Goal: Task Accomplishment & Management: Manage account settings

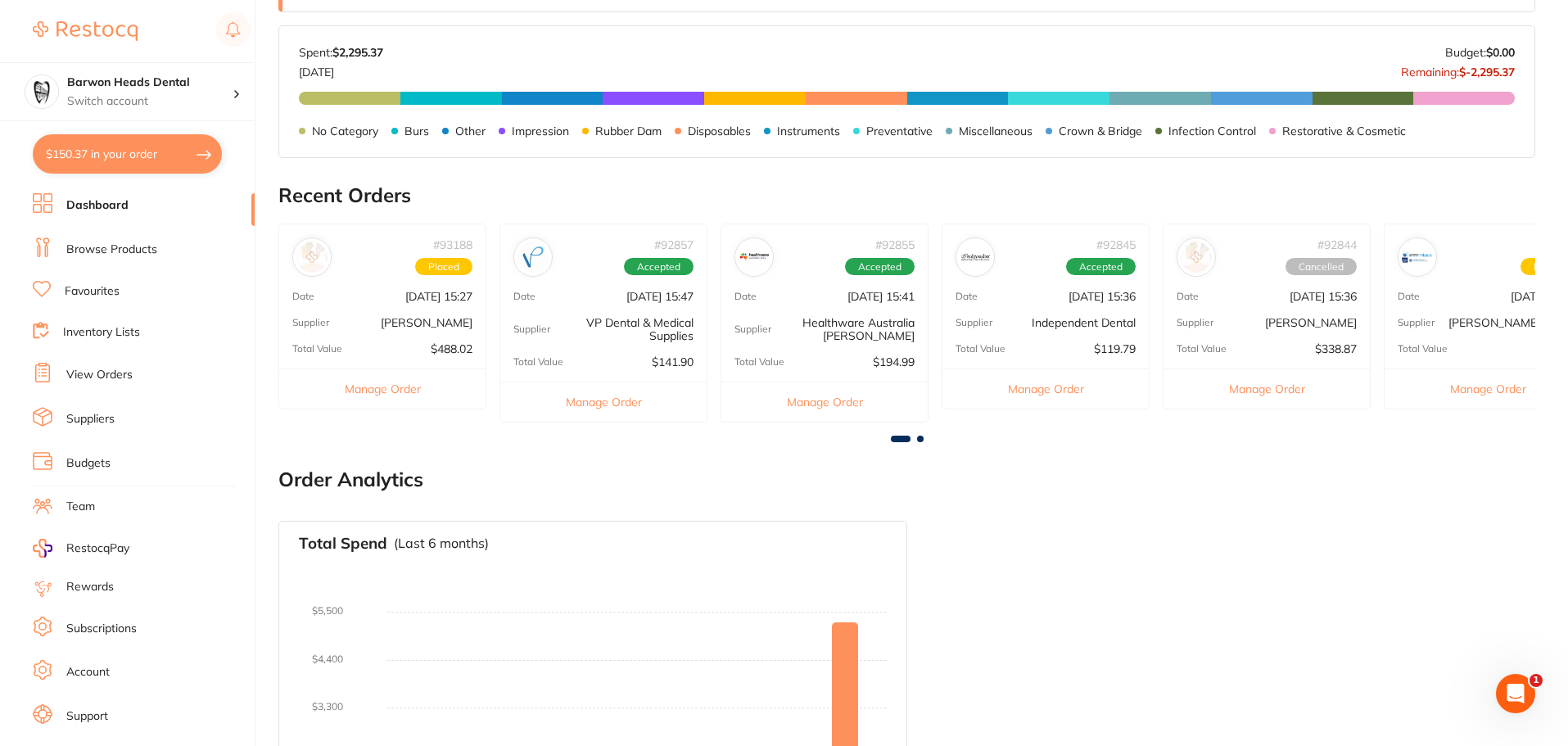
scroll to position [410, 0]
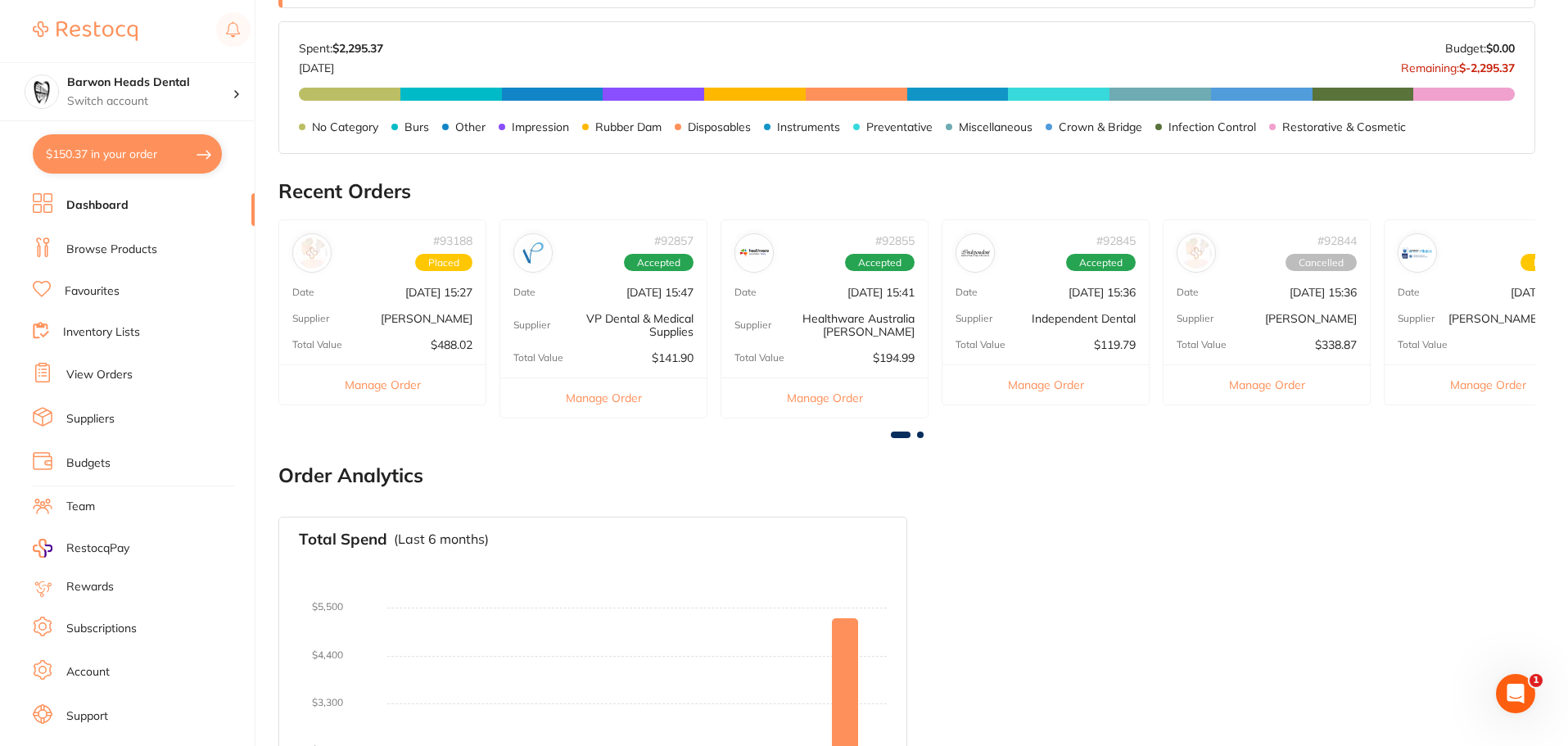
click at [430, 317] on p "[PERSON_NAME]" at bounding box center [427, 319] width 92 height 13
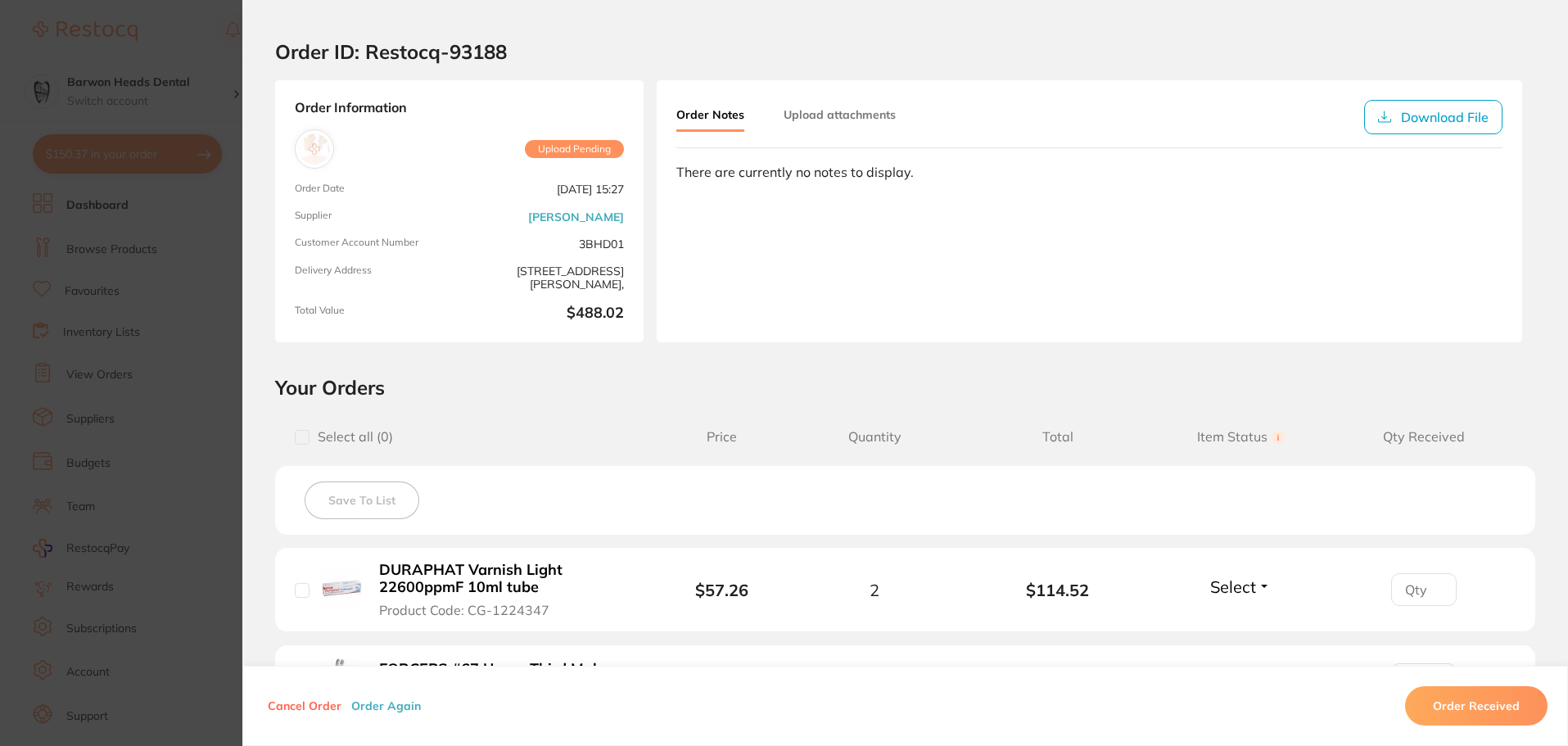
scroll to position [0, 0]
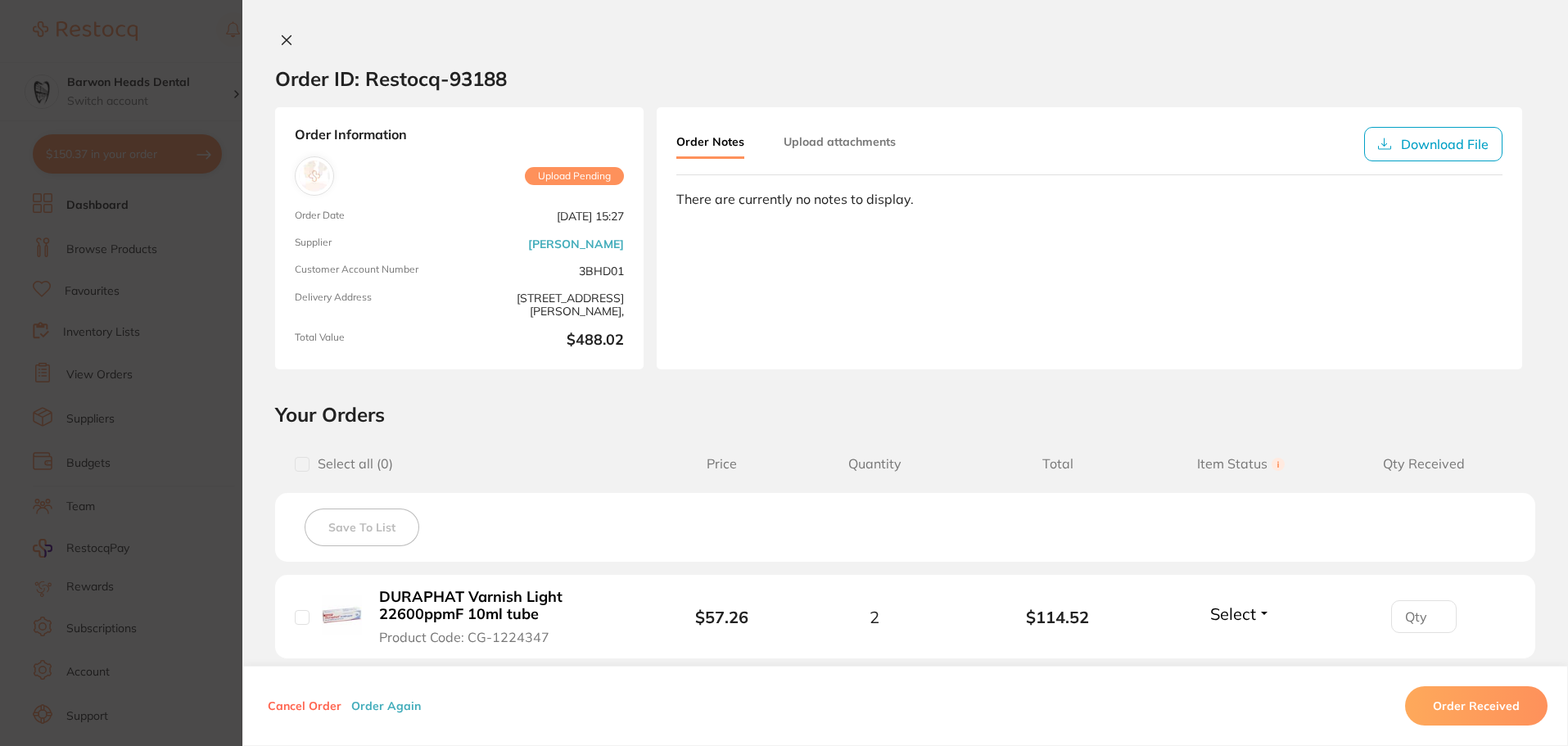
click at [283, 41] on icon at bounding box center [287, 41] width 9 height 9
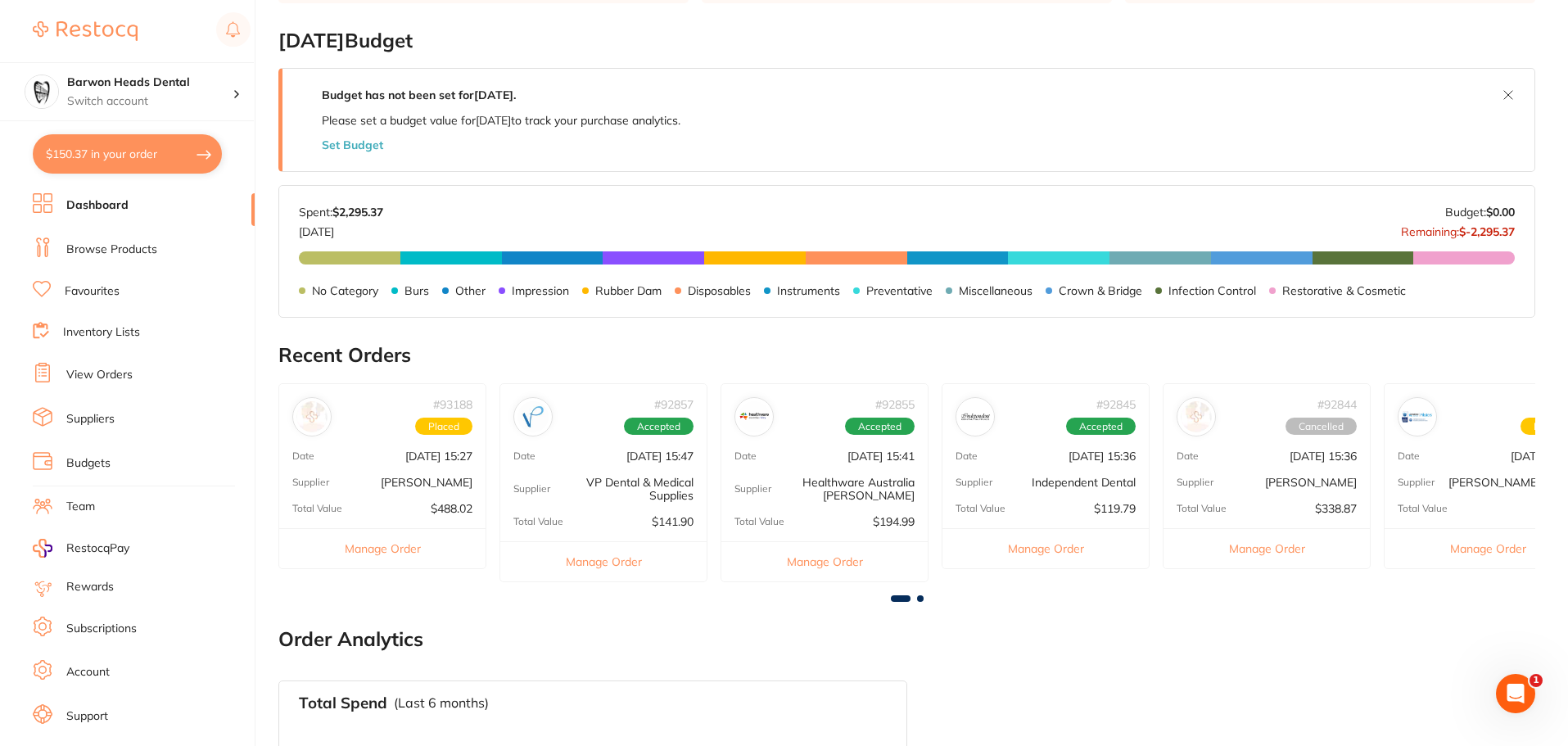
click at [645, 511] on div "# 92857 Accepted Date [DATE] 15:47 Supplier VP Dental & Medical Supplies Total …" at bounding box center [604, 483] width 208 height 199
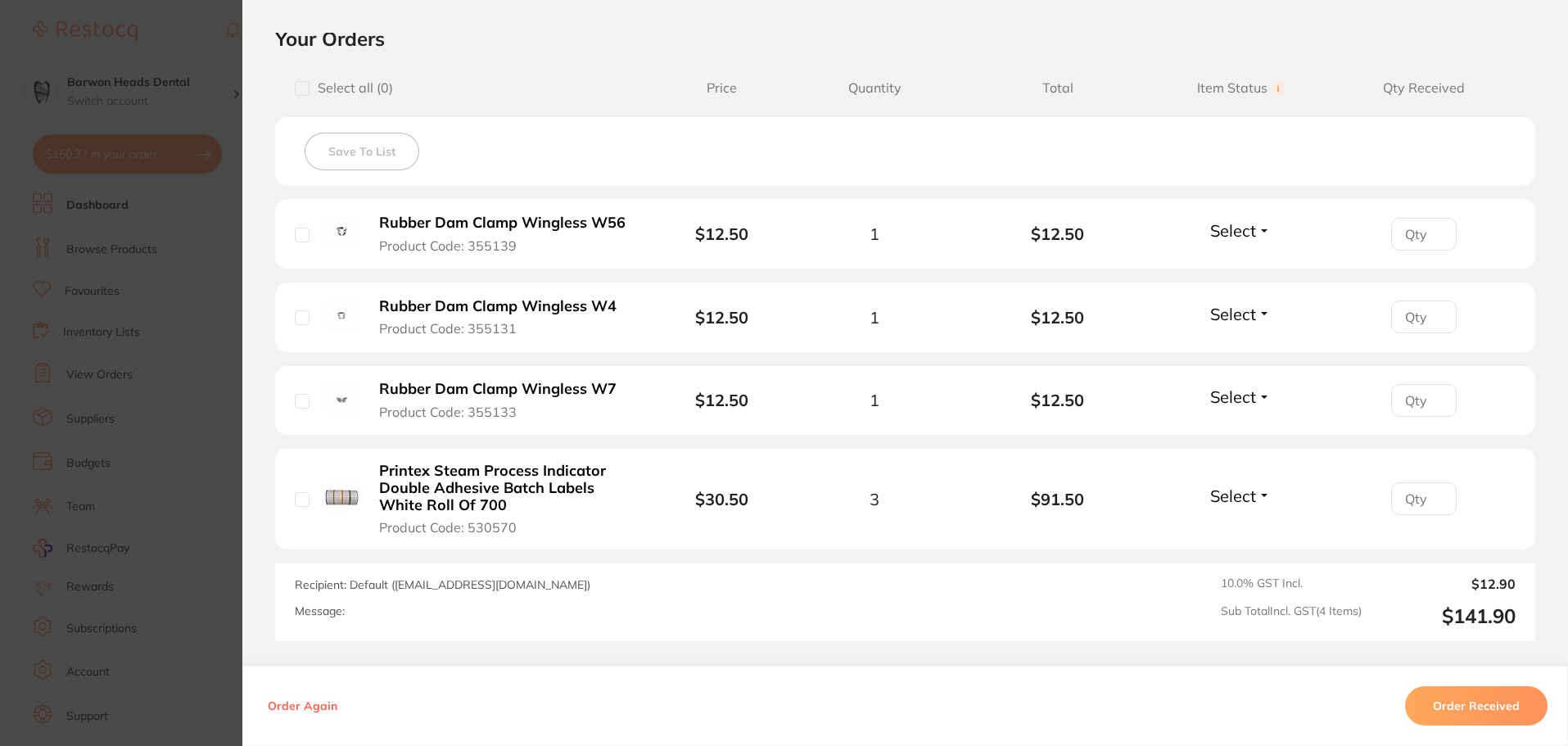
scroll to position [410, 0]
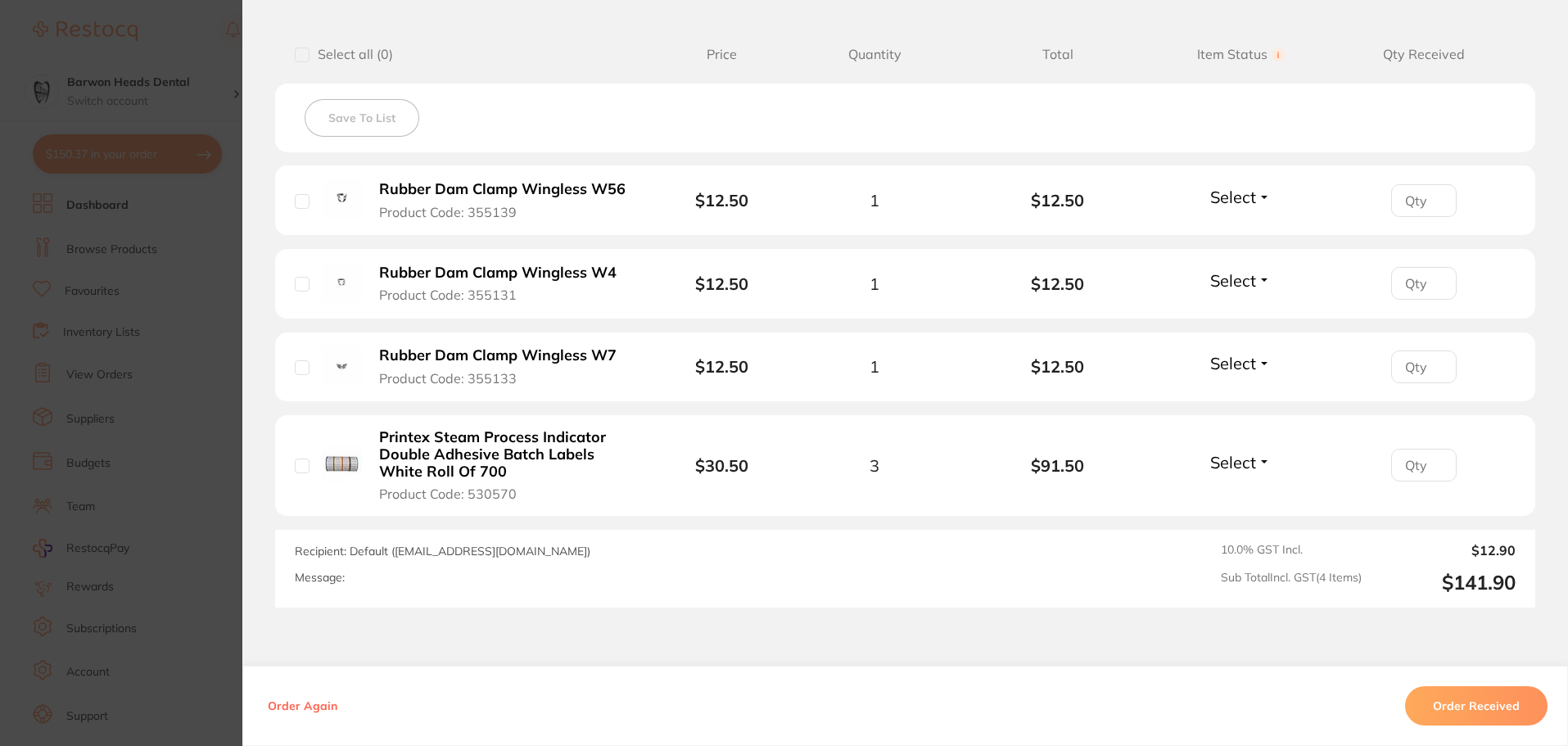
click at [152, 560] on section "Order ID: Restocq- 92857 Order Information Accepted Order Order Date [DATE] 15:…" at bounding box center [784, 373] width 1568 height 746
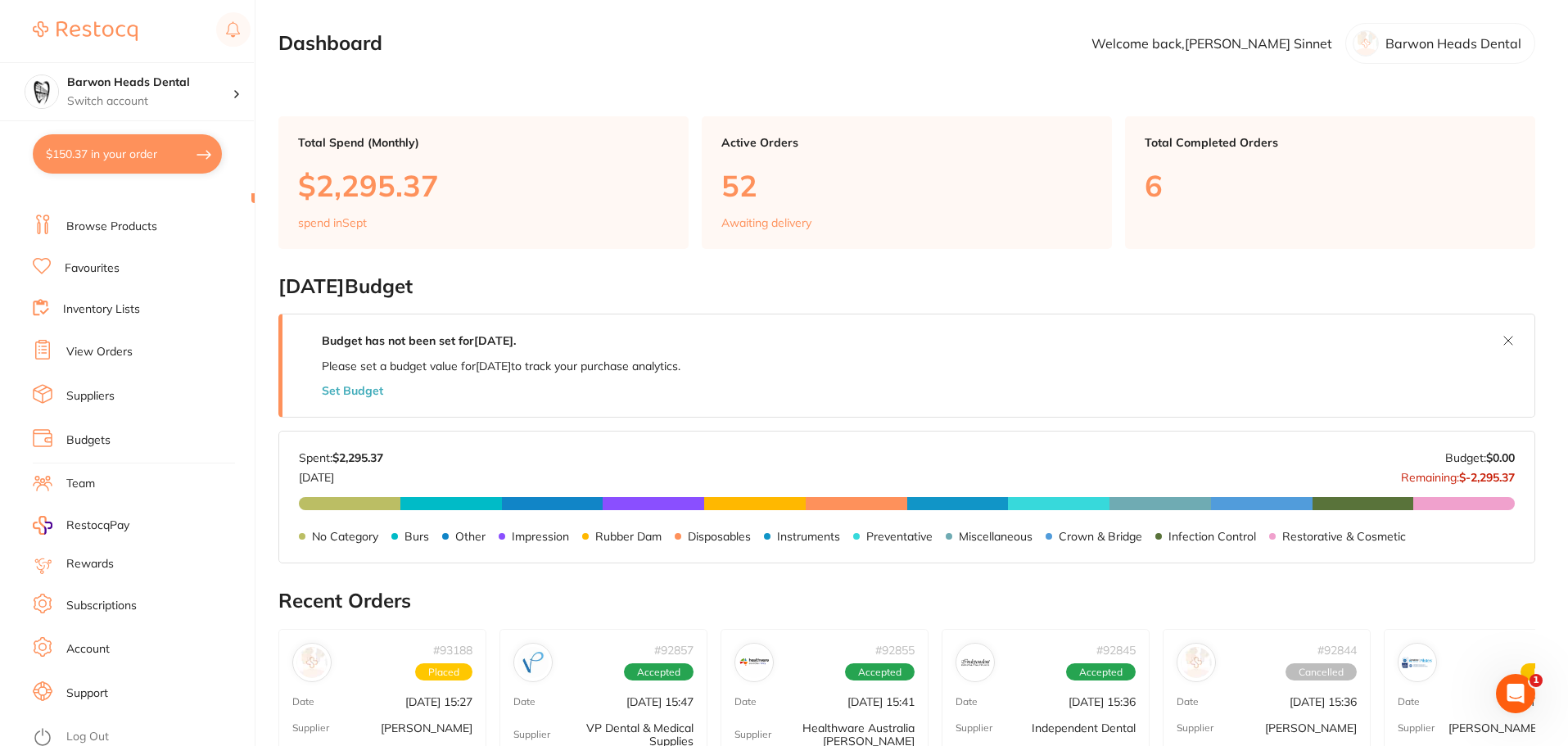
scroll to position [28, 0]
click at [130, 615] on ul "Dashboard Browse Products Favourites Inventory Lists View Orders Suppliers Budg…" at bounding box center [144, 449] width 222 height 565
click at [130, 604] on link "Subscriptions" at bounding box center [101, 601] width 70 height 17
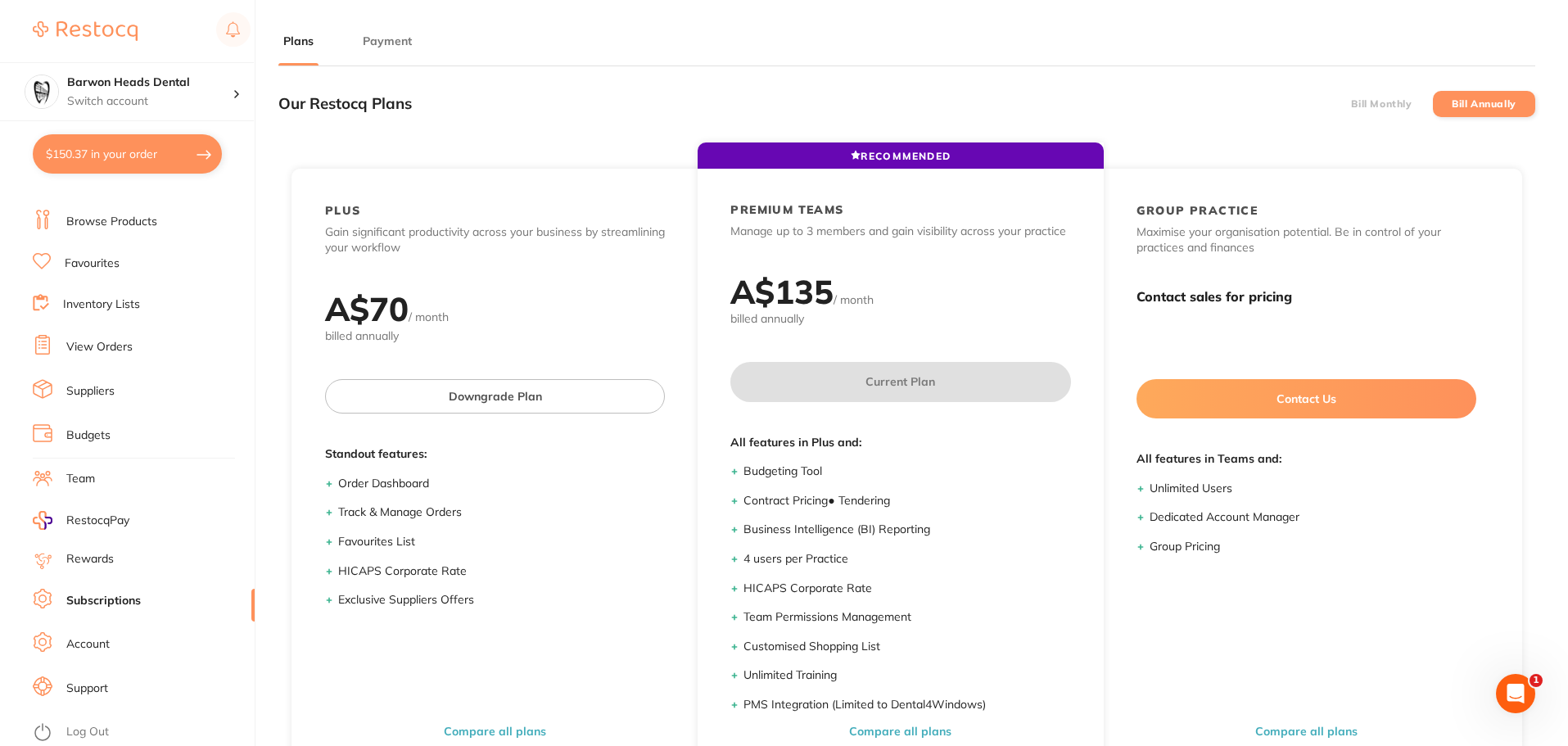
click at [136, 161] on button "$150.37 in your order" at bounding box center [127, 154] width 189 height 40
checkbox input "true"
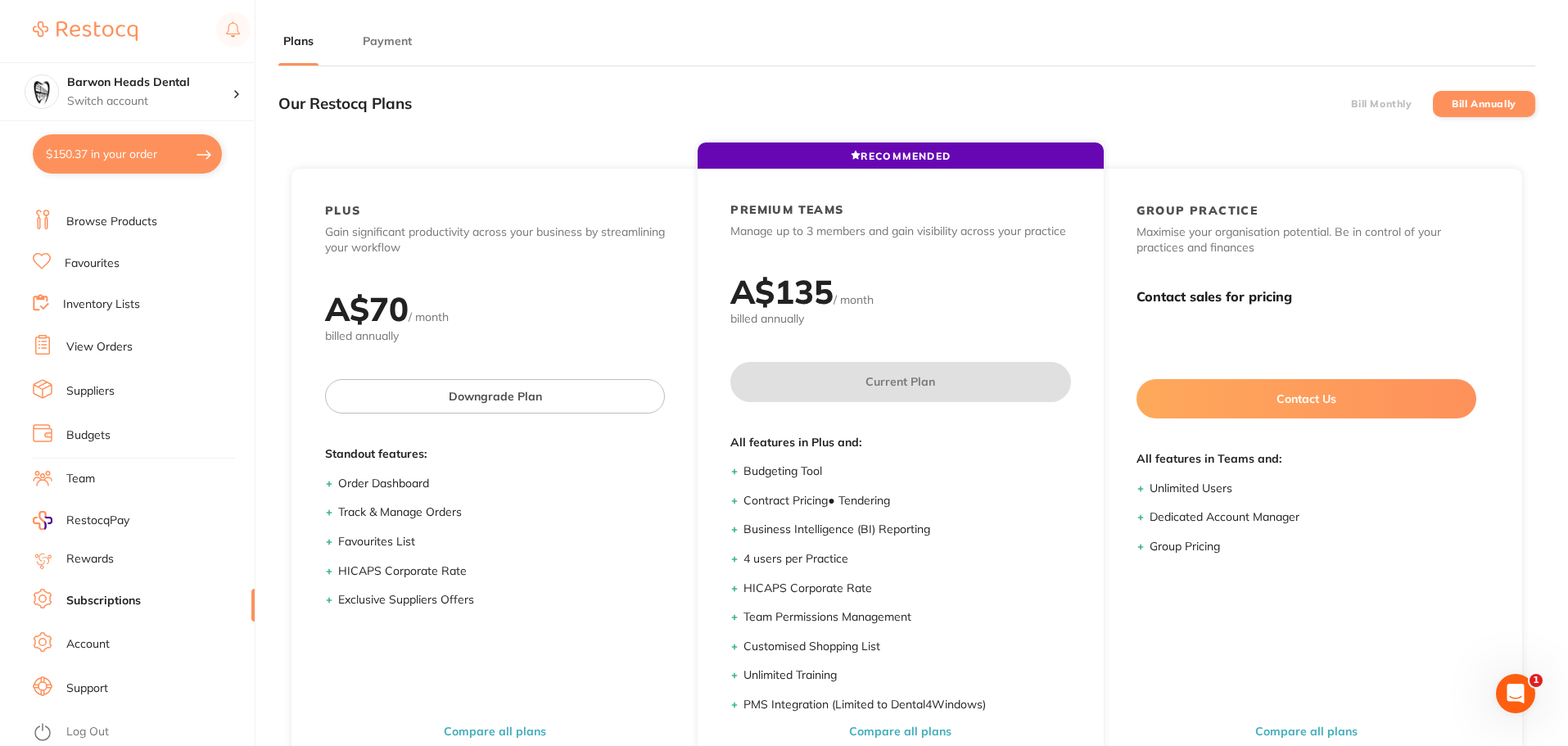
checkbox input "true"
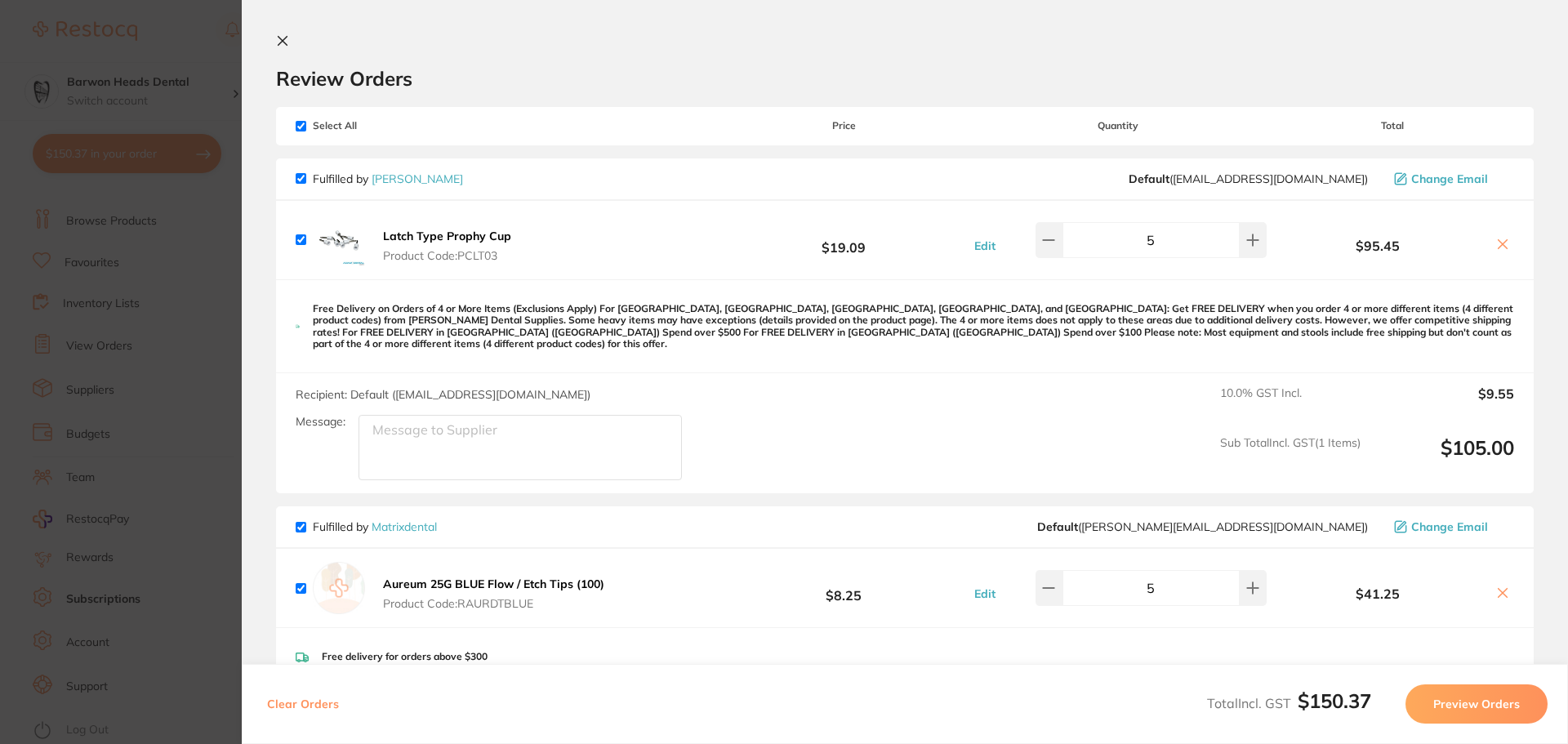
click at [54, 342] on section "Update RRP Set your pre negotiated price for this item. Item Agreed RRP (excl. …" at bounding box center [784, 372] width 1568 height 744
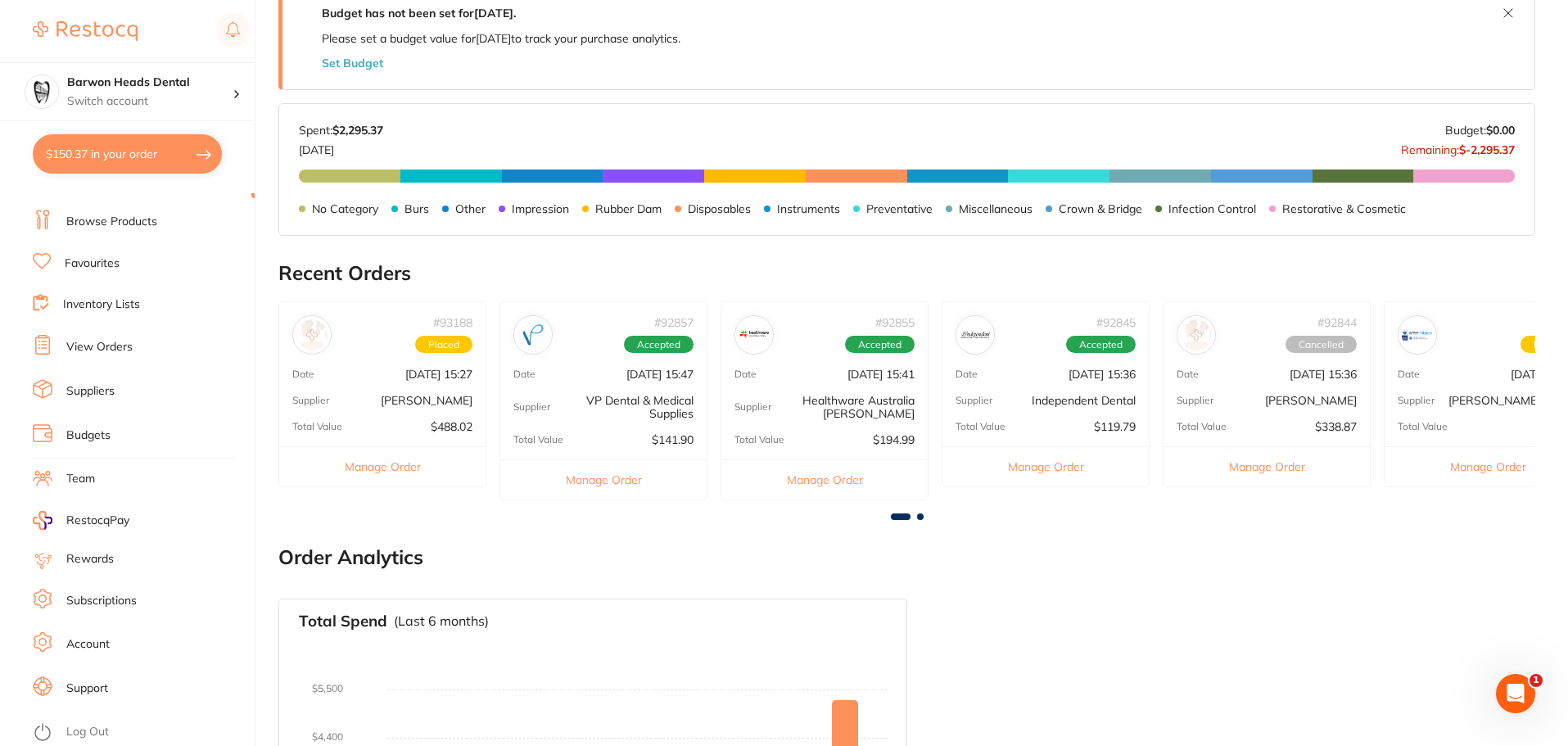
click at [1017, 408] on div "# 92845 Accepted Date [DATE] 15:36 Supplier Independent Dental Total Value $119…" at bounding box center [1046, 394] width 208 height 186
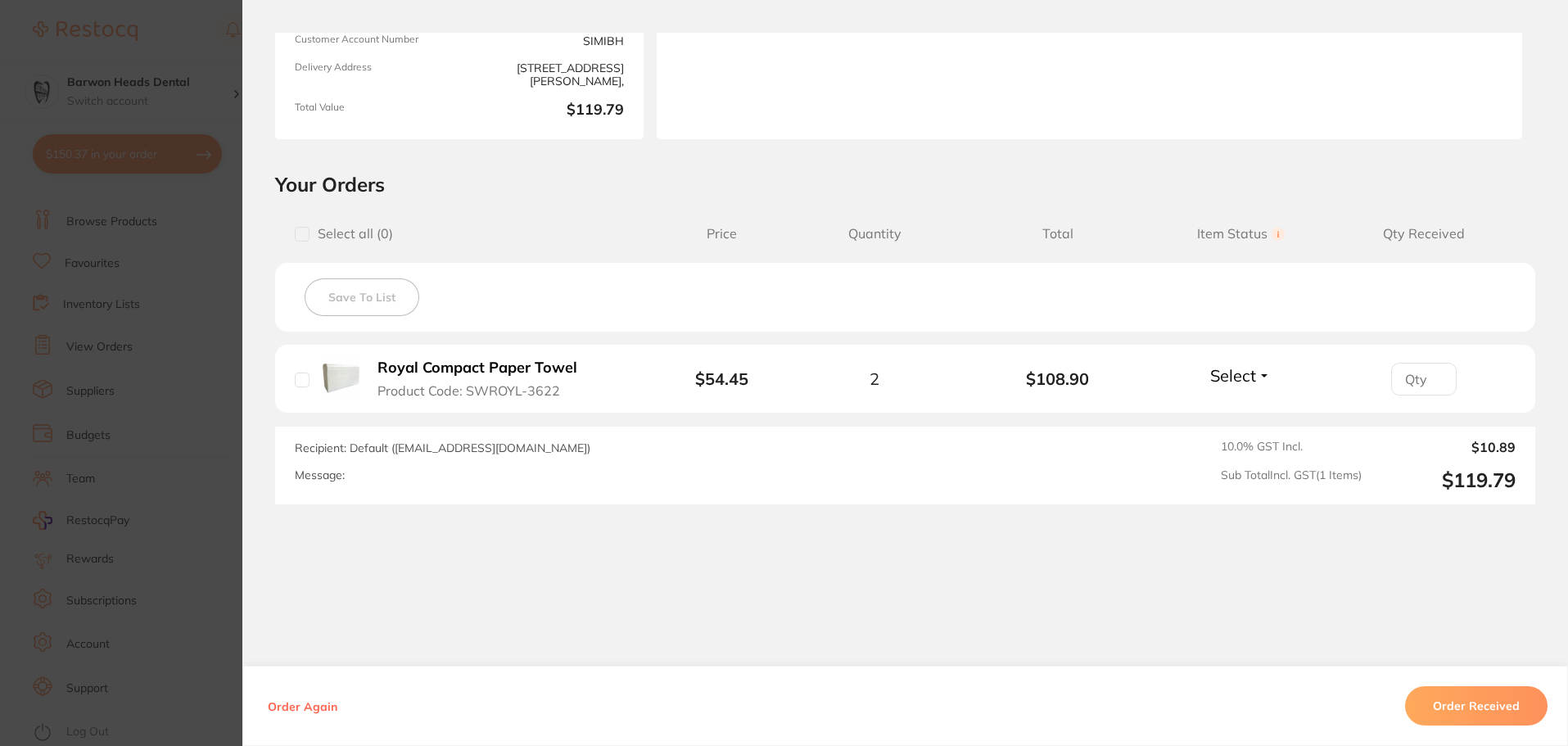
scroll to position [233, 0]
click at [134, 425] on section "Order ID: Restocq- 92845 Order Information Accepted Order Order Date [DATE] 15:…" at bounding box center [784, 373] width 1568 height 746
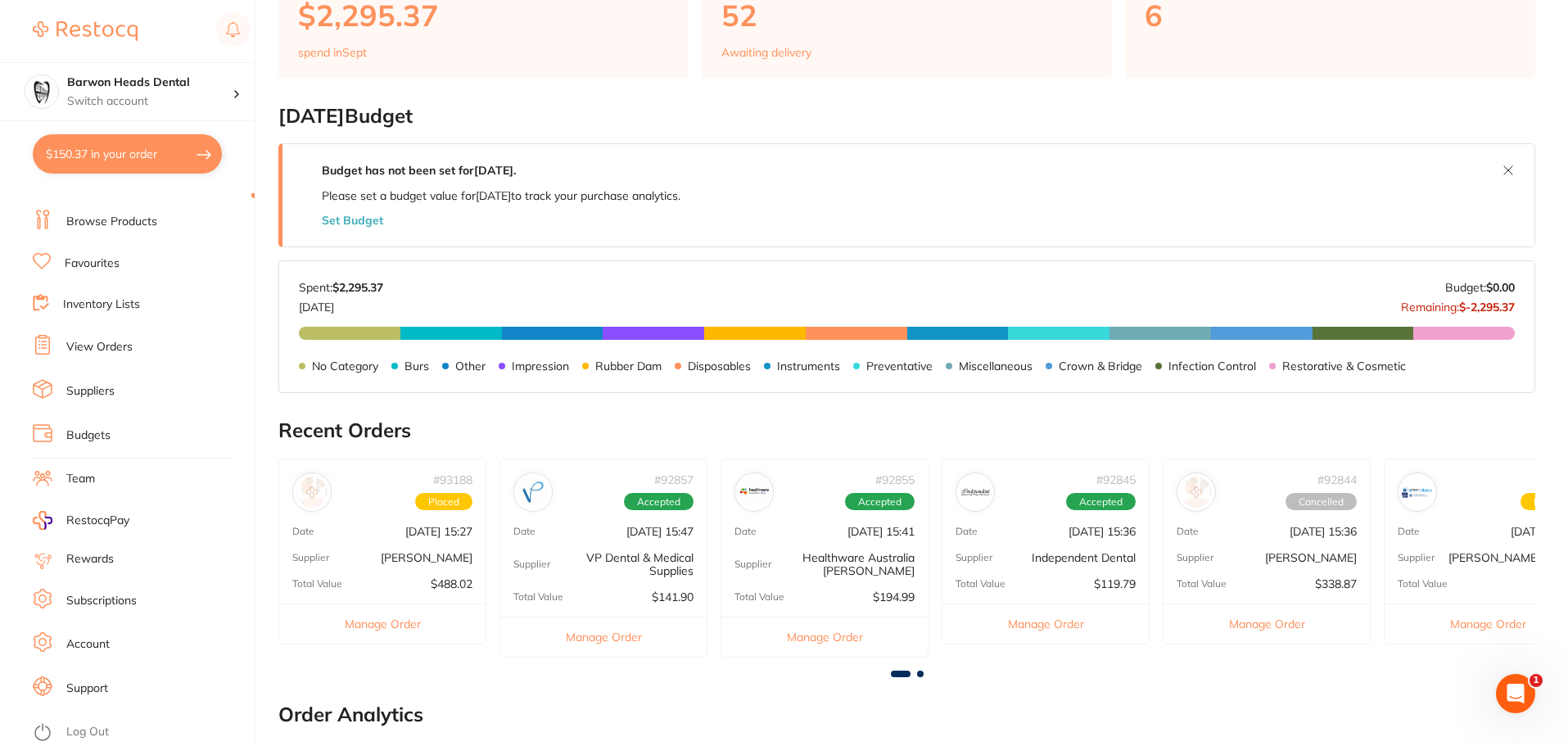
scroll to position [164, 0]
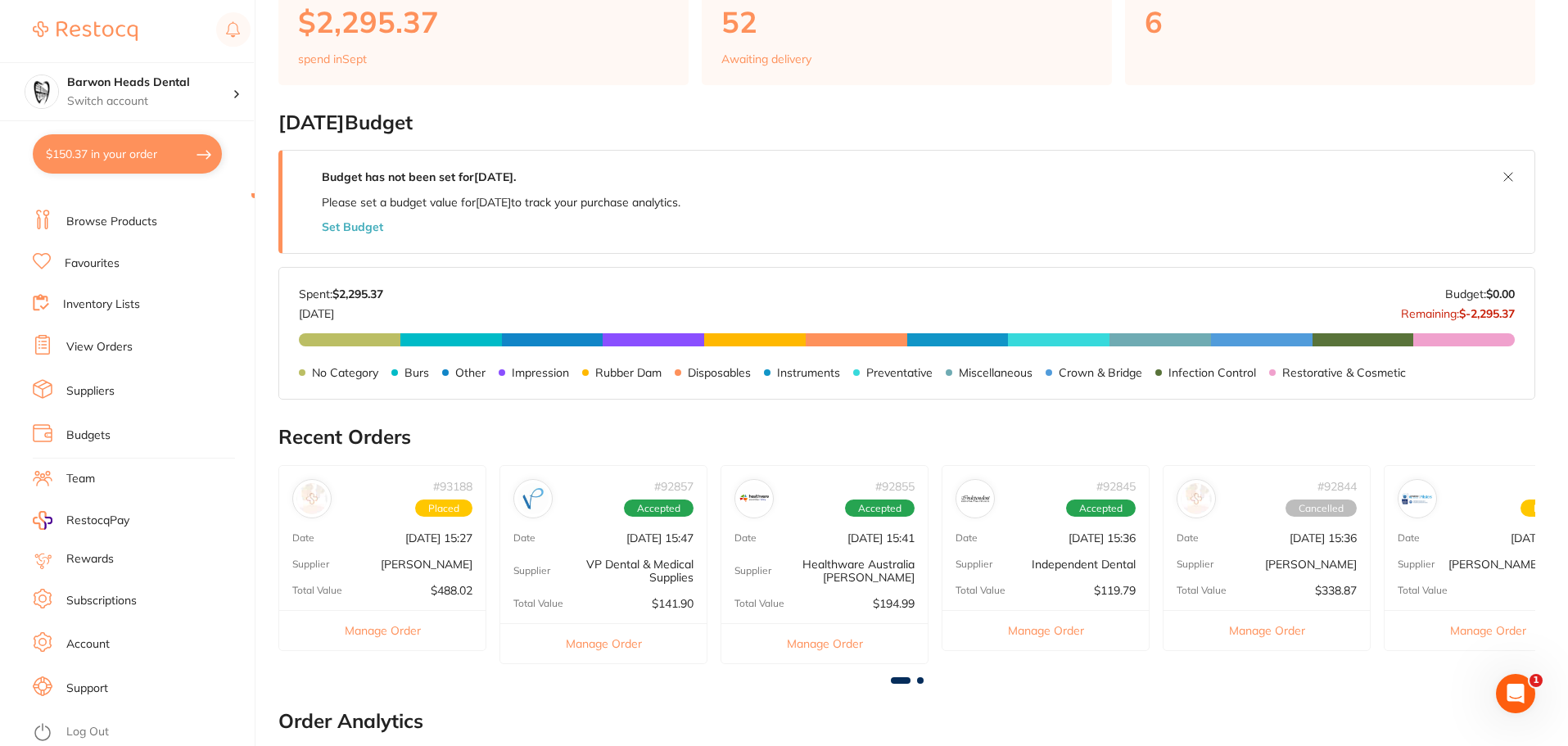
click at [1503, 174] on button at bounding box center [1508, 177] width 26 height 26
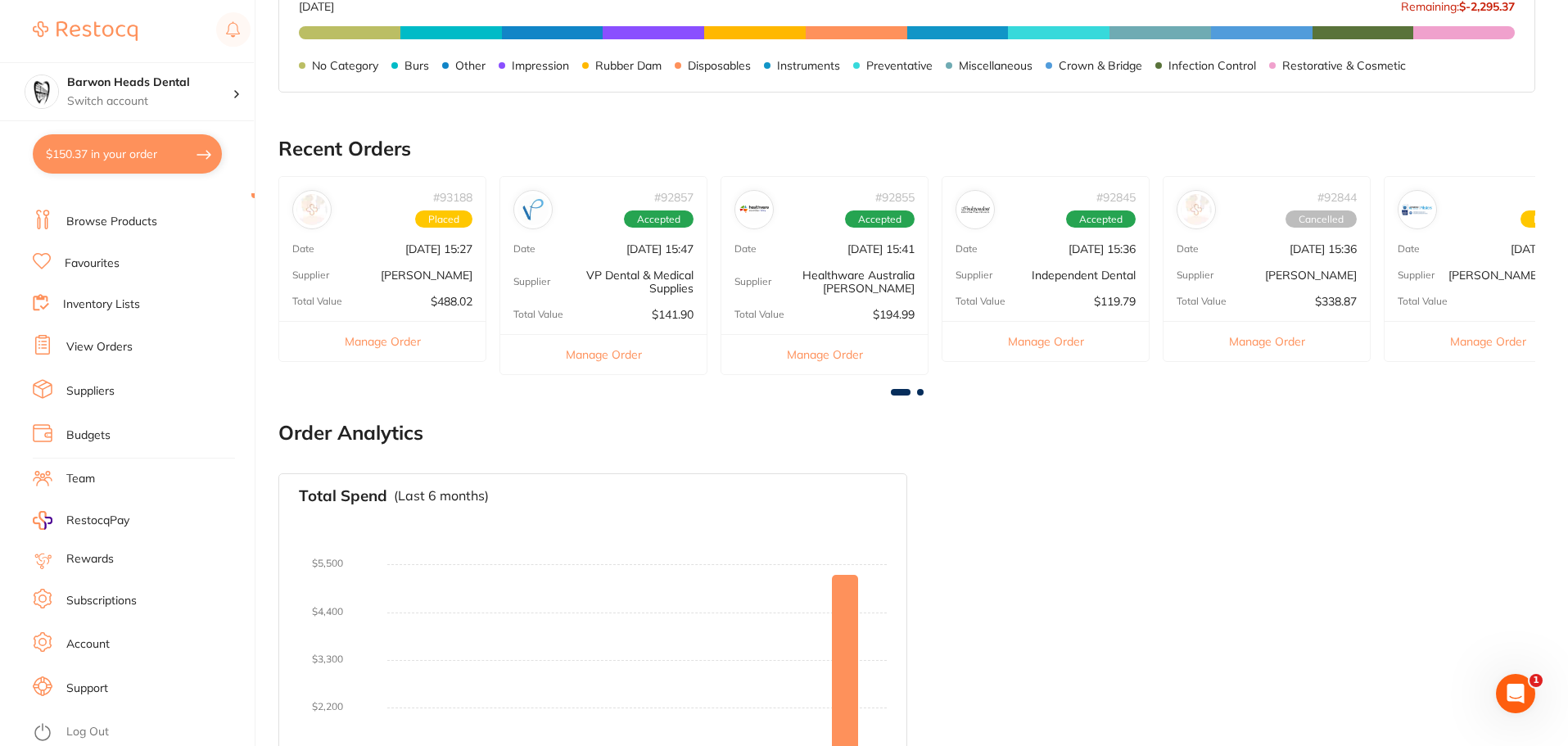
scroll to position [481, 0]
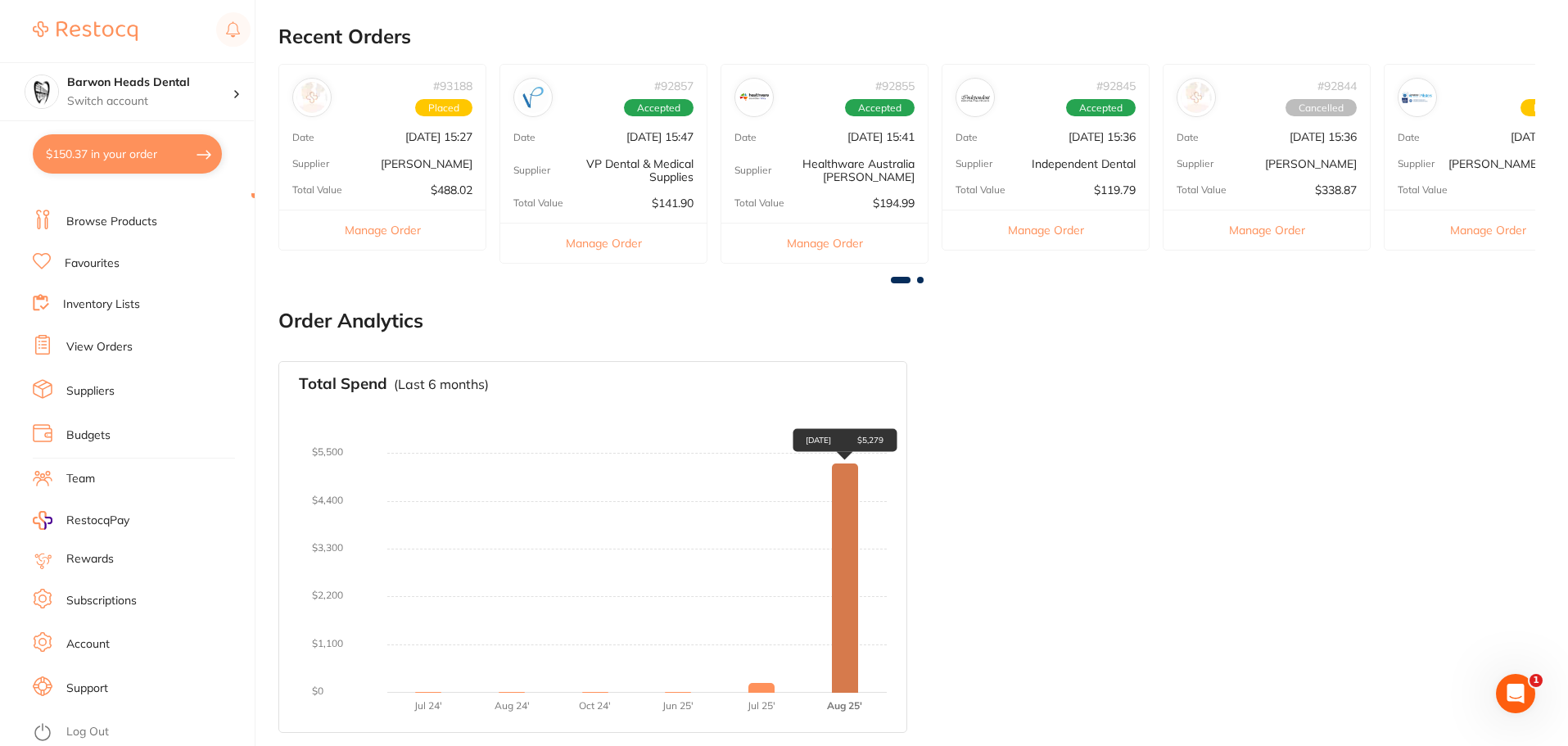
click at [840, 504] on div "[DATE] $5,279" at bounding box center [845, 577] width 26 height 229
click at [238, 463] on ul "Dashboard Browse Products Favourites Inventory Lists View Orders Suppliers Budg…" at bounding box center [144, 449] width 222 height 565
click at [226, 445] on li "Budgets" at bounding box center [144, 436] width 222 height 25
